Goal: Information Seeking & Learning: Learn about a topic

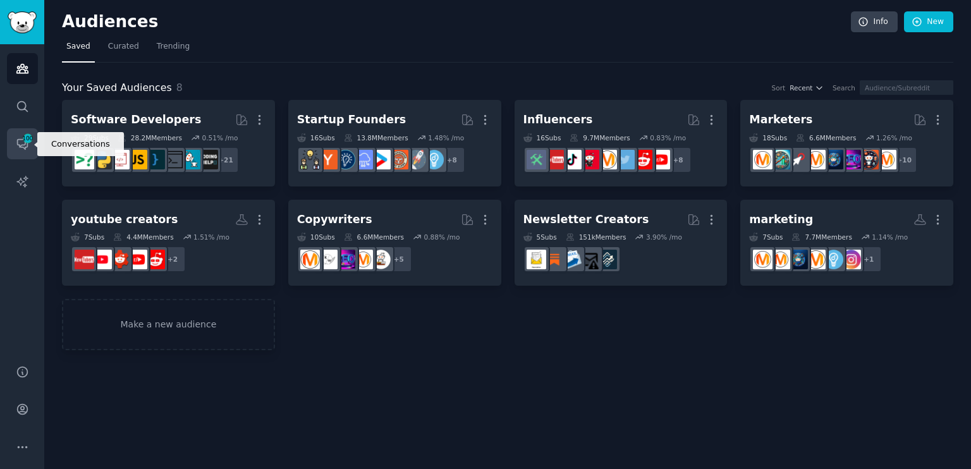
click at [34, 134] on link "Conversations 100" at bounding box center [22, 143] width 31 height 31
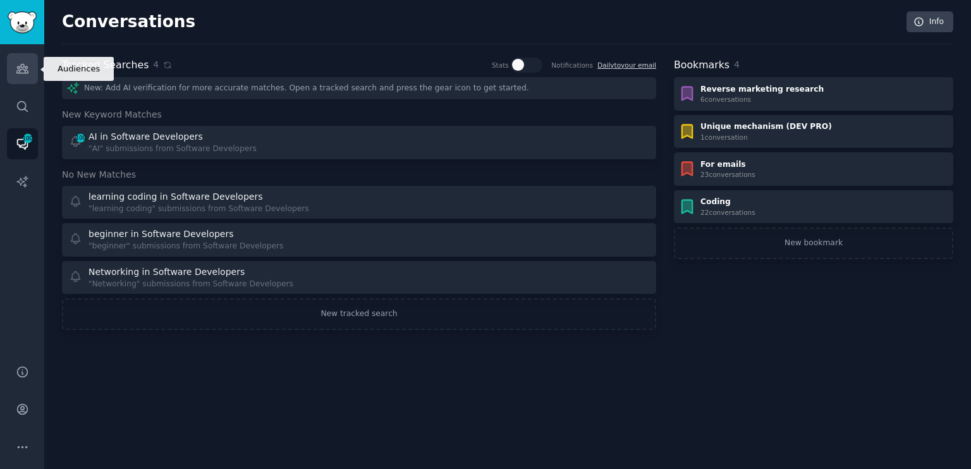
click at [18, 65] on icon "Sidebar" at bounding box center [22, 68] width 13 height 13
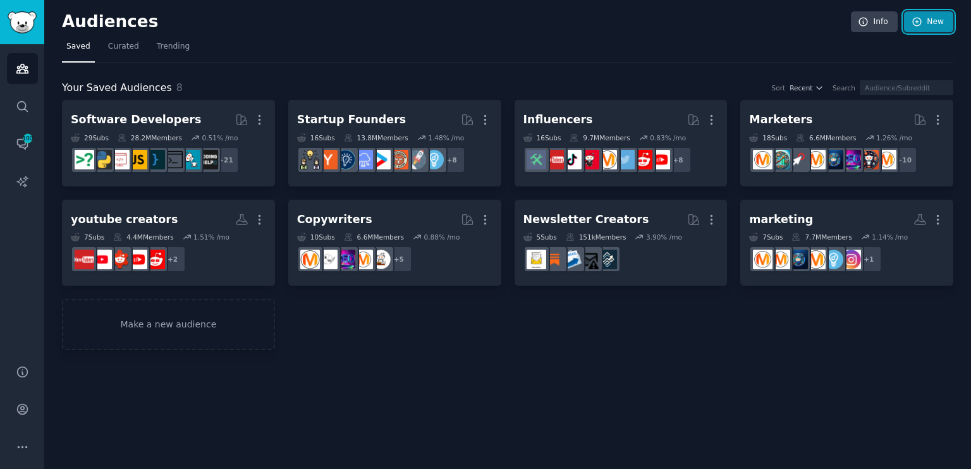
click at [923, 26] on icon at bounding box center [917, 21] width 11 height 11
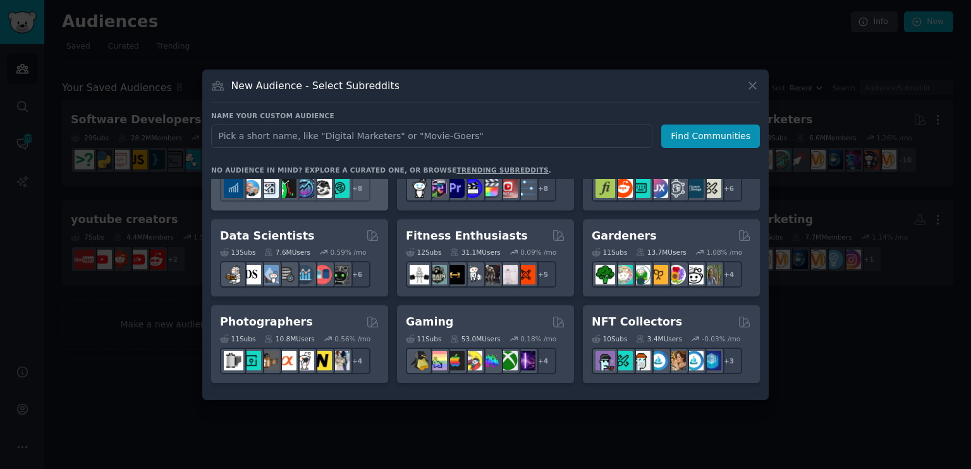
scroll to position [305, 0]
click at [754, 90] on icon at bounding box center [752, 85] width 13 height 13
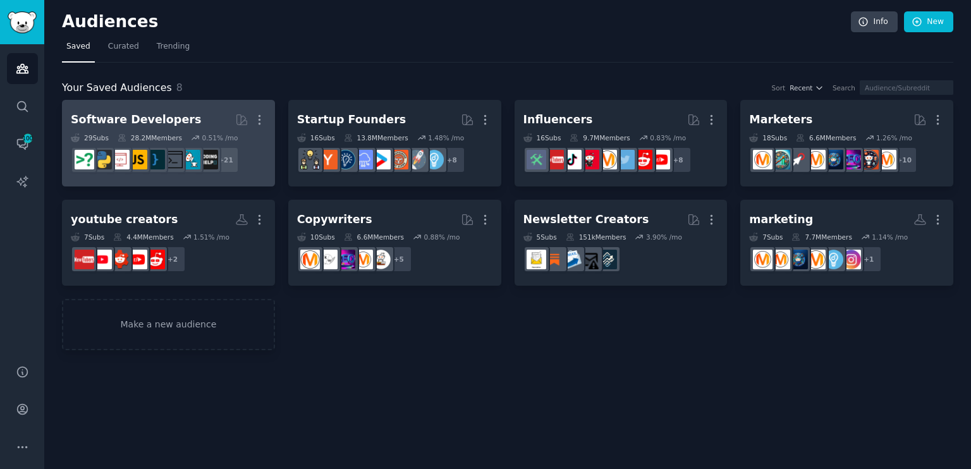
click at [151, 109] on h2 "Software Developers Curated by GummySearch More" at bounding box center [168, 120] width 195 height 22
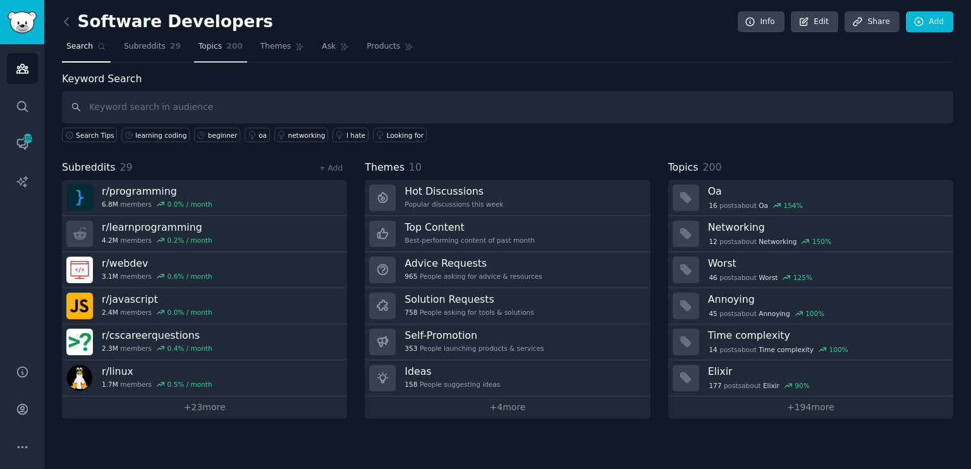
click at [200, 47] on span "Topics" at bounding box center [210, 46] width 23 height 11
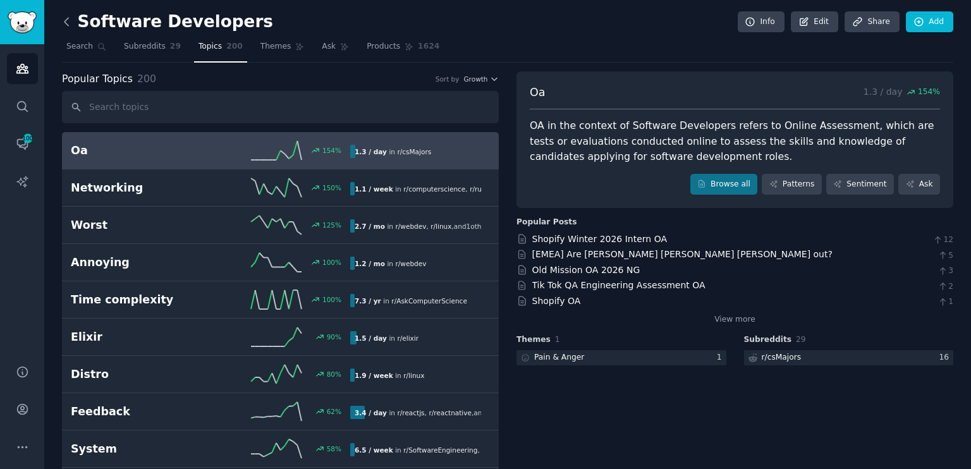
click at [70, 26] on icon at bounding box center [66, 21] width 13 height 13
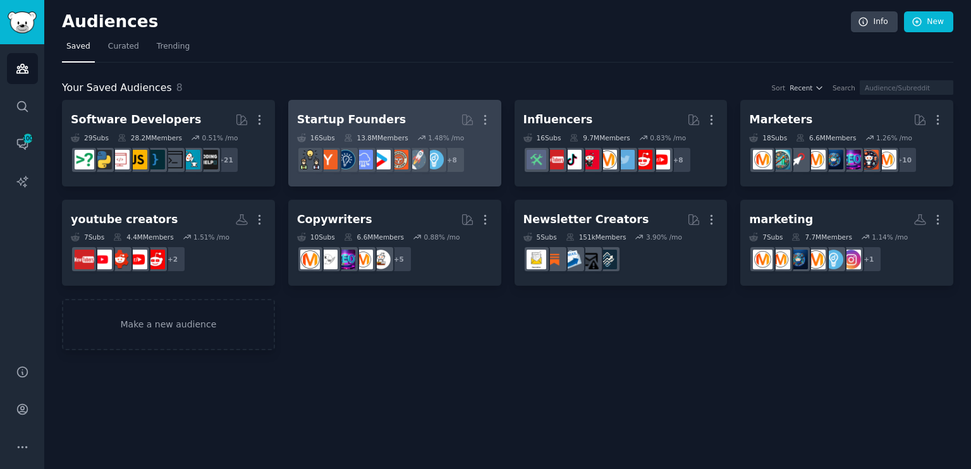
click at [375, 116] on div "Startup Founders" at bounding box center [351, 120] width 109 height 16
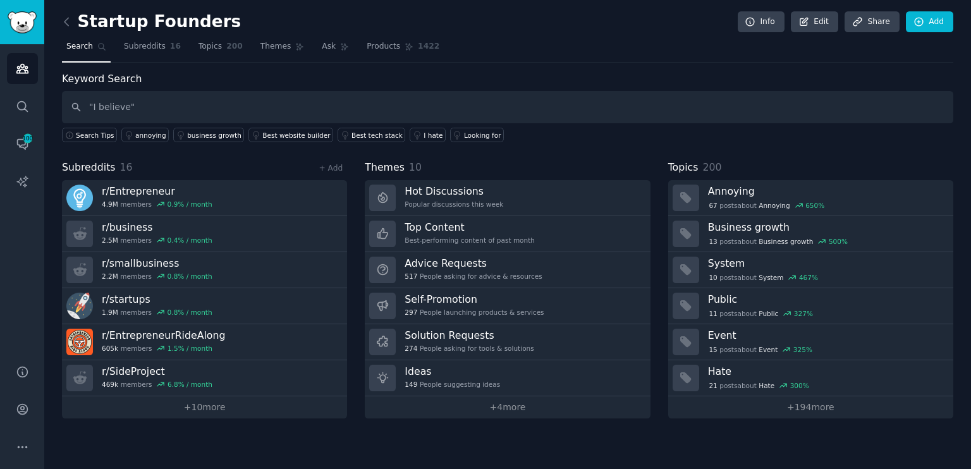
type input ""I believe""
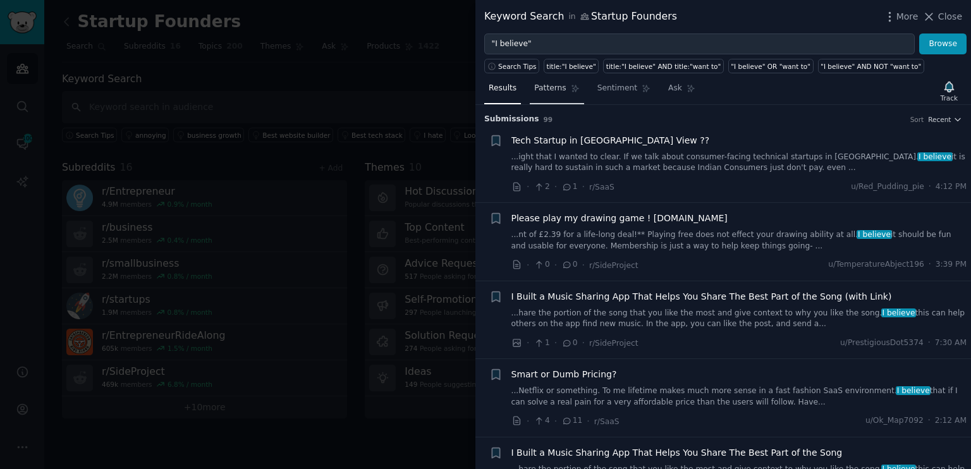
click at [548, 89] on span "Patterns" at bounding box center [550, 88] width 32 height 11
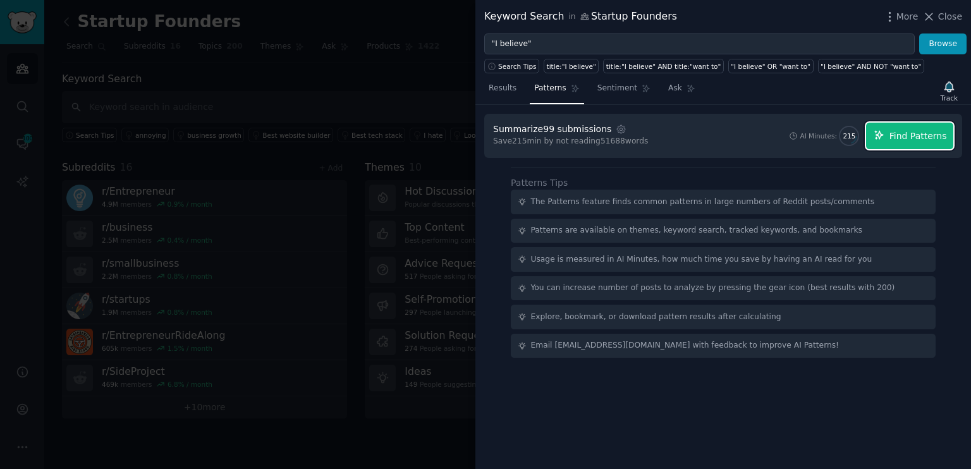
click at [909, 130] on span "Find Patterns" at bounding box center [919, 136] width 58 height 13
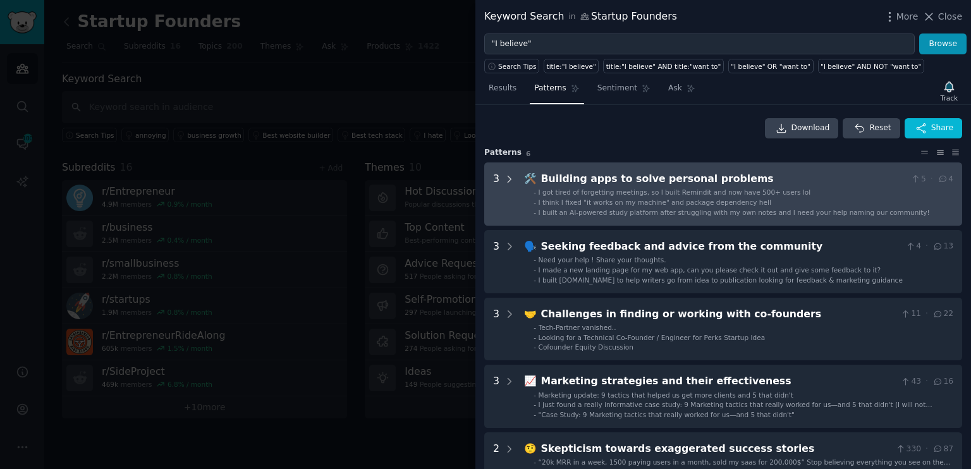
click at [508, 174] on icon at bounding box center [509, 179] width 11 height 11
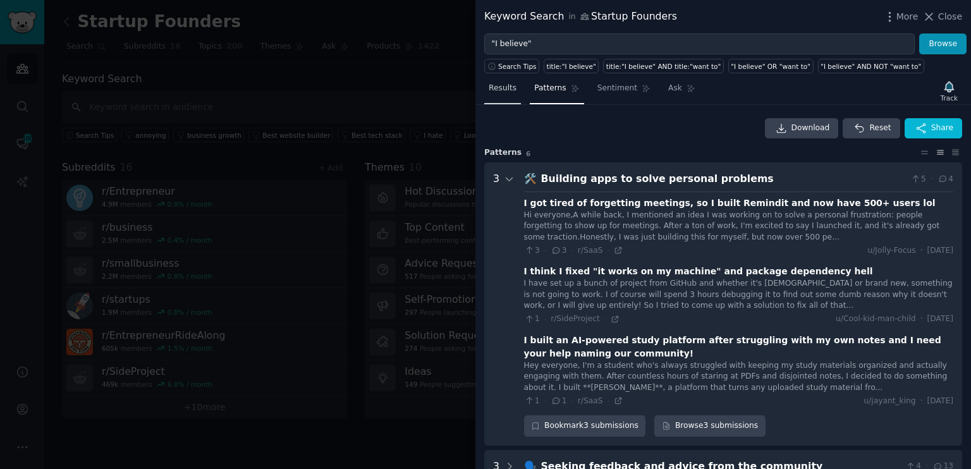
click at [498, 83] on span "Results" at bounding box center [503, 88] width 28 height 11
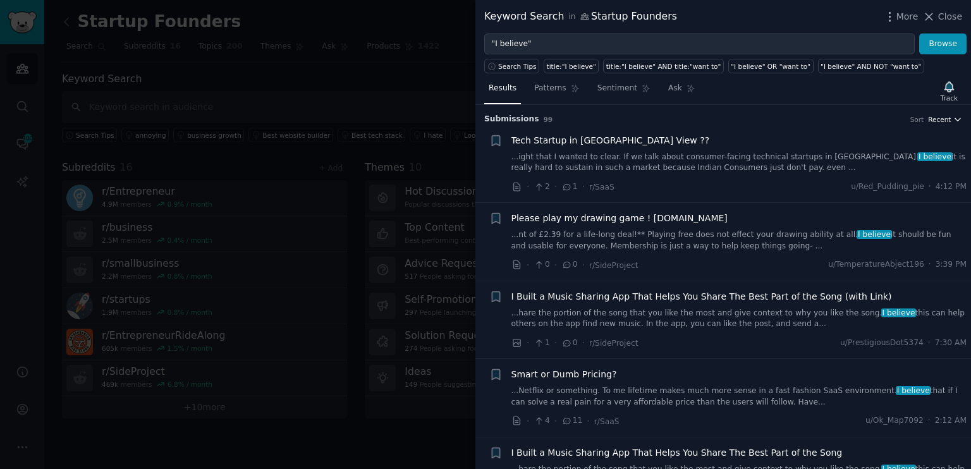
click at [949, 118] on button "Recent" at bounding box center [945, 119] width 34 height 9
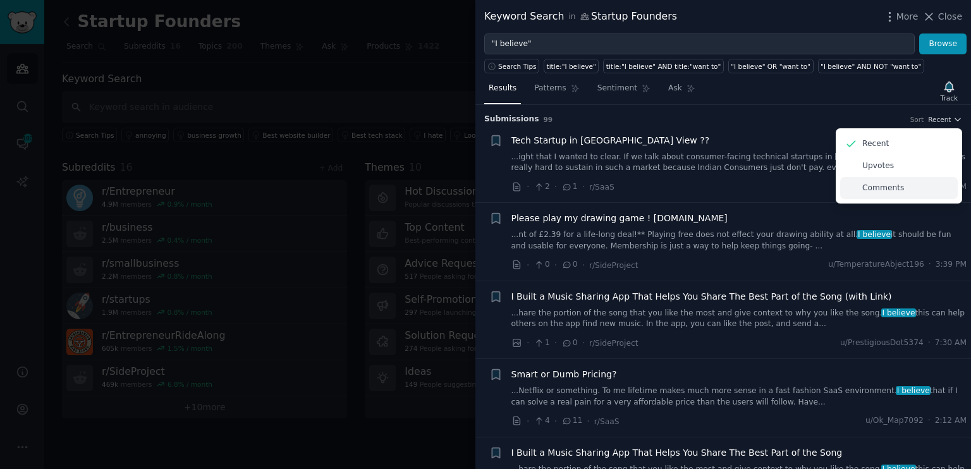
click at [873, 184] on p "Comments" at bounding box center [883, 188] width 42 height 11
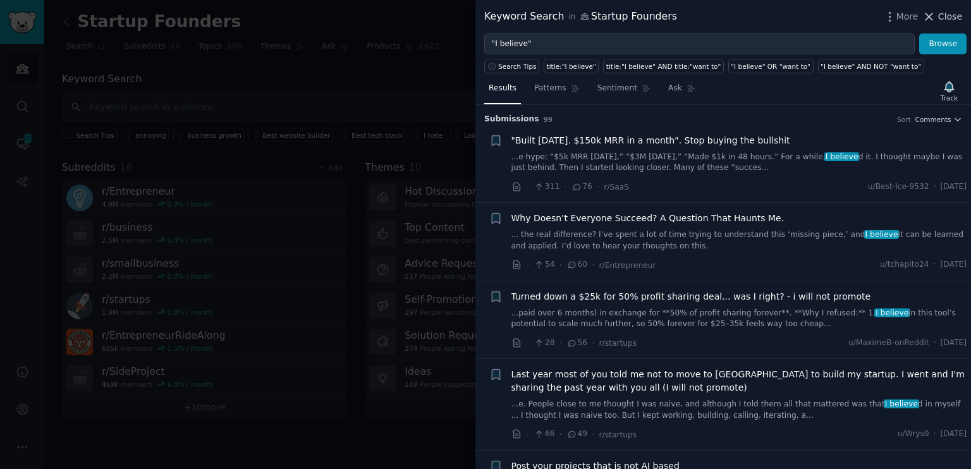
click at [948, 12] on span "Close" at bounding box center [950, 16] width 24 height 13
